Goal: Transaction & Acquisition: Purchase product/service

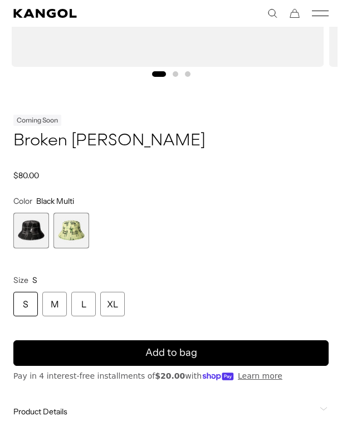
scroll to position [426, 0]
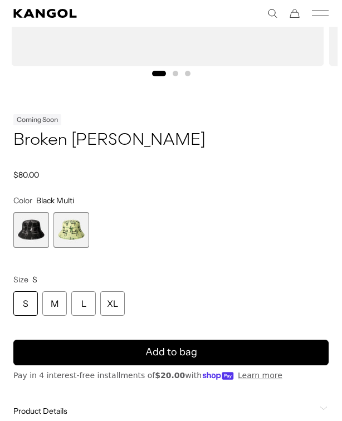
click at [111, 298] on div "XL" at bounding box center [112, 303] width 25 height 25
click at [116, 300] on div "XL" at bounding box center [112, 303] width 25 height 25
click at [33, 226] on span "1 of 2" at bounding box center [31, 230] width 36 height 36
click at [37, 223] on span "1 of 2" at bounding box center [31, 230] width 36 height 36
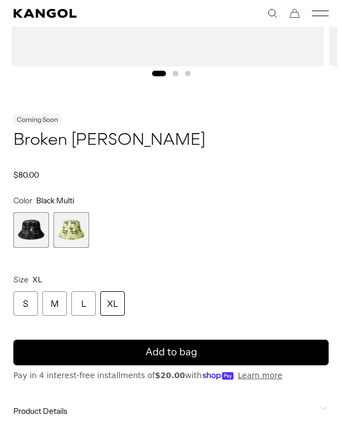
click at [36, 222] on span "1 of 2" at bounding box center [31, 230] width 36 height 36
click at [122, 299] on div "XL" at bounding box center [112, 303] width 25 height 25
click at [121, 299] on div "XL" at bounding box center [112, 303] width 25 height 25
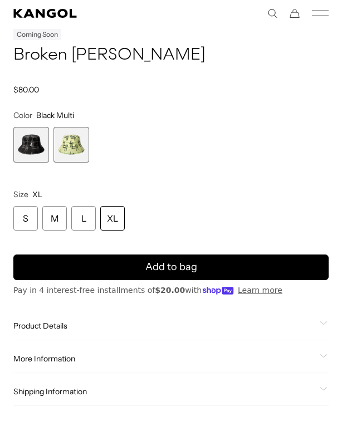
scroll to position [0, 0]
click at [268, 266] on button "Add to bag" at bounding box center [170, 267] width 315 height 26
click at [189, 258] on button "Add to bag" at bounding box center [170, 267] width 315 height 26
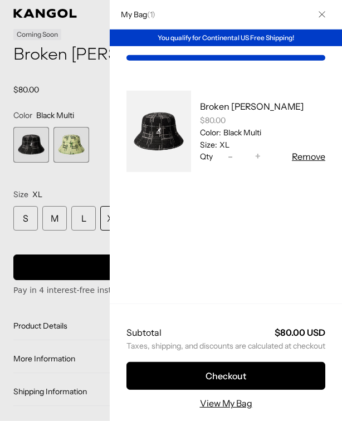
click at [38, 142] on div at bounding box center [171, 210] width 342 height 421
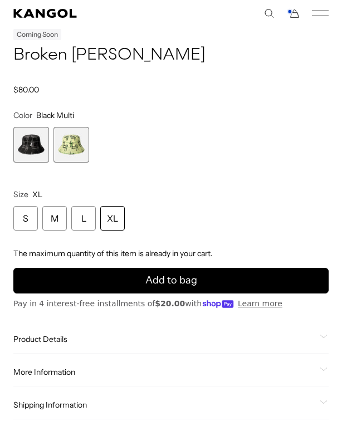
scroll to position [0, 0]
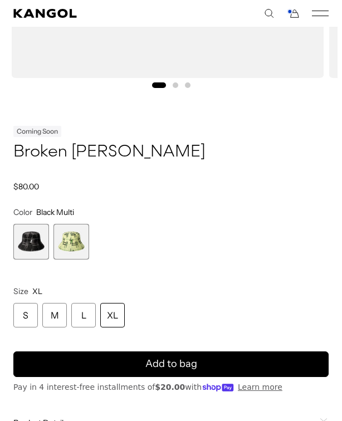
click at [121, 315] on div "XL" at bounding box center [112, 315] width 25 height 25
click at [120, 312] on div "XL" at bounding box center [112, 315] width 25 height 25
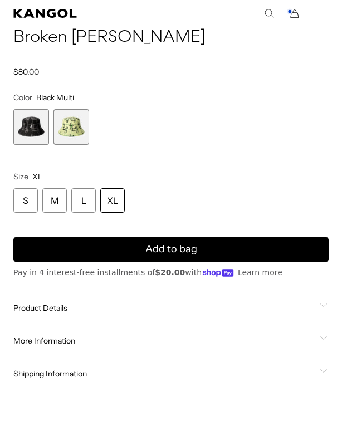
click at [296, 18] on icon "Cart" at bounding box center [295, 14] width 8 height 8
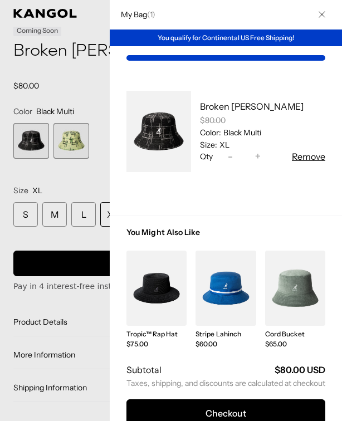
click at [326, 16] on button "Close" at bounding box center [321, 14] width 29 height 29
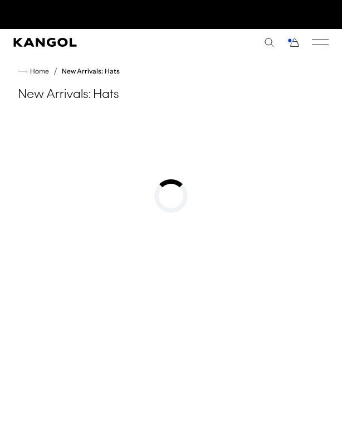
scroll to position [0, 229]
